Goal: Find specific fact: Find specific fact

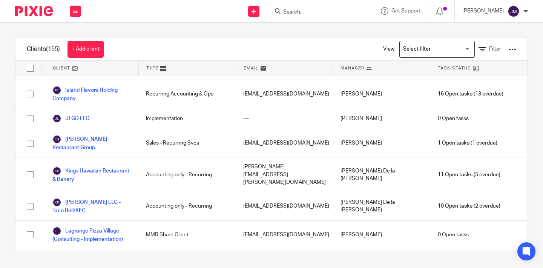
scroll to position [1281, 0]
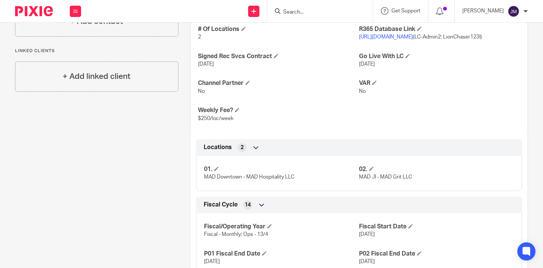
scroll to position [297, 0]
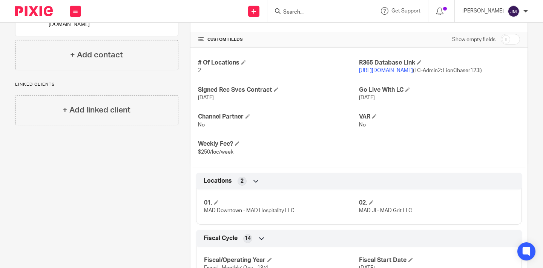
click at [449, 70] on span "https://millersallday.restaurant365.com (LC-Admin2: LionChaser123!)" at bounding box center [420, 70] width 123 height 5
drag, startPoint x: 451, startPoint y: 69, endPoint x: 476, endPoint y: 70, distance: 25.3
click at [476, 70] on span "https://millersallday.restaurant365.com (LC-Admin2: LionChaser123!)" at bounding box center [420, 70] width 123 height 5
copy span "LC-Admin2"
click at [455, 128] on p "No" at bounding box center [439, 125] width 161 height 8
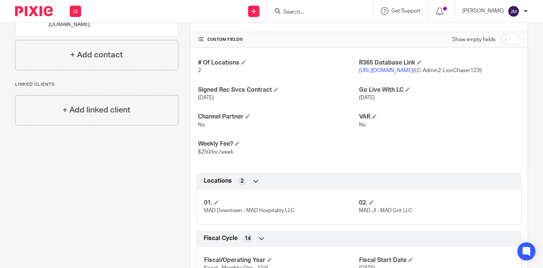
drag, startPoint x: 394, startPoint y: 77, endPoint x: 350, endPoint y: 79, distance: 43.4
click at [350, 79] on div "# Of Locations 2 R365 Database Link https://millersallday.restaurant365.com (LC…" at bounding box center [358, 106] width 337 height 119
click at [385, 83] on div "# Of Locations 2 R365 Database Link https://millersallday.restaurant365.com (LC…" at bounding box center [358, 106] width 337 height 119
drag, startPoint x: 353, startPoint y: 78, endPoint x: 384, endPoint y: 80, distance: 30.6
click at [384, 80] on div "# Of Locations 2 R365 Database Link https://millersallday.restaurant365.com (LC…" at bounding box center [358, 106] width 337 height 119
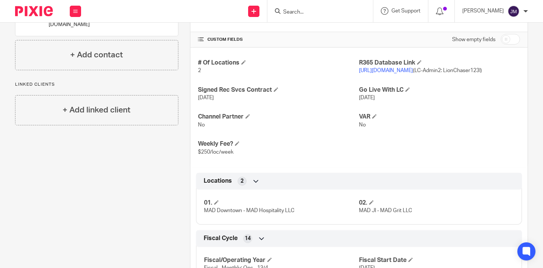
click at [395, 81] on div "# Of Locations 2 R365 Database Link https://millersallday.restaurant365.com (LC…" at bounding box center [358, 106] width 337 height 119
drag, startPoint x: 355, startPoint y: 78, endPoint x: 393, endPoint y: 80, distance: 37.3
click at [393, 73] on span "https://millersallday.restaurant365.com (LC-Admin2: LionChaser123!)" at bounding box center [420, 70] width 123 height 5
copy span "LionChaser123!"
drag, startPoint x: 159, startPoint y: 124, endPoint x: 151, endPoint y: 107, distance: 19.2
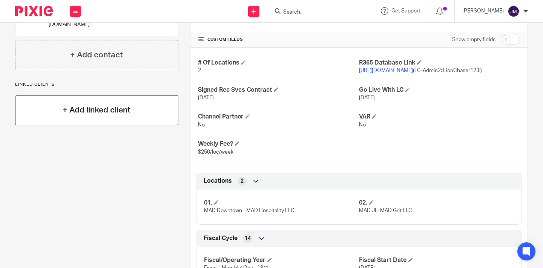
click at [159, 125] on div "Pinned note Ryan & Michelle Implemented them last year 2024. Clean up of 2024 w…" at bounding box center [90, 243] width 175 height 921
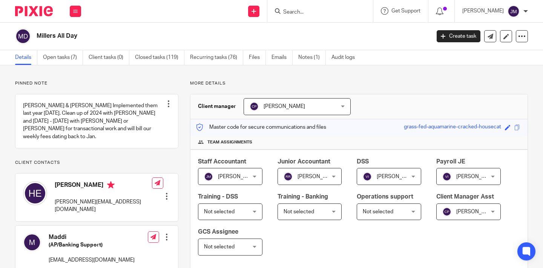
click at [43, 10] on img at bounding box center [34, 11] width 38 height 10
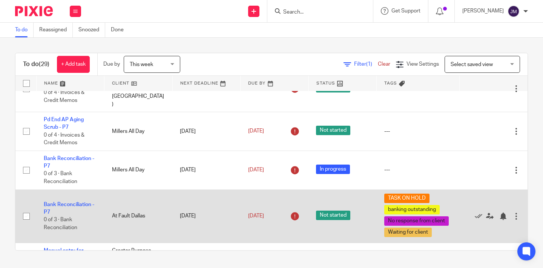
scroll to position [267, 0]
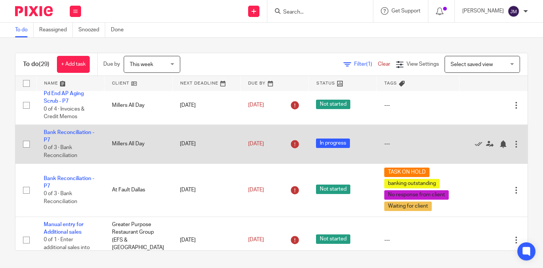
click at [28, 137] on input "checkbox" at bounding box center [26, 144] width 14 height 14
checkbox input "true"
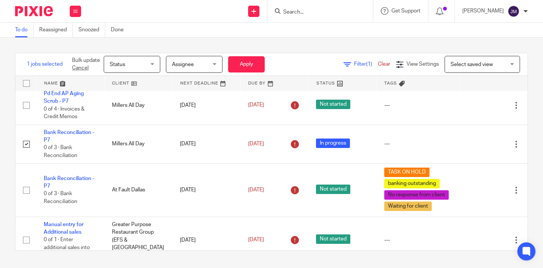
click at [120, 63] on span "Status" at bounding box center [117, 64] width 15 height 5
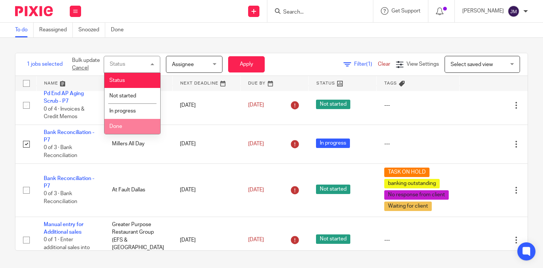
click at [135, 123] on li "Done" at bounding box center [132, 126] width 56 height 15
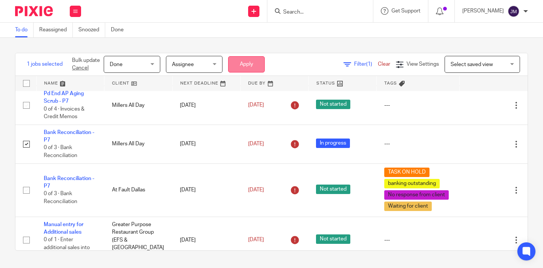
click at [246, 66] on button "Apply" at bounding box center [246, 64] width 37 height 16
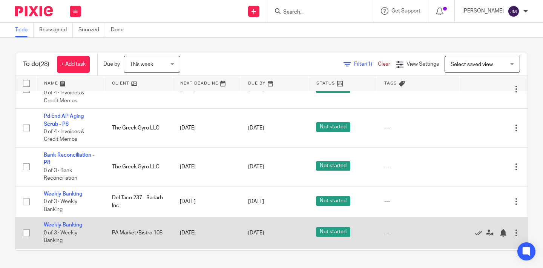
scroll to position [821, 0]
